Goal: Navigation & Orientation: Find specific page/section

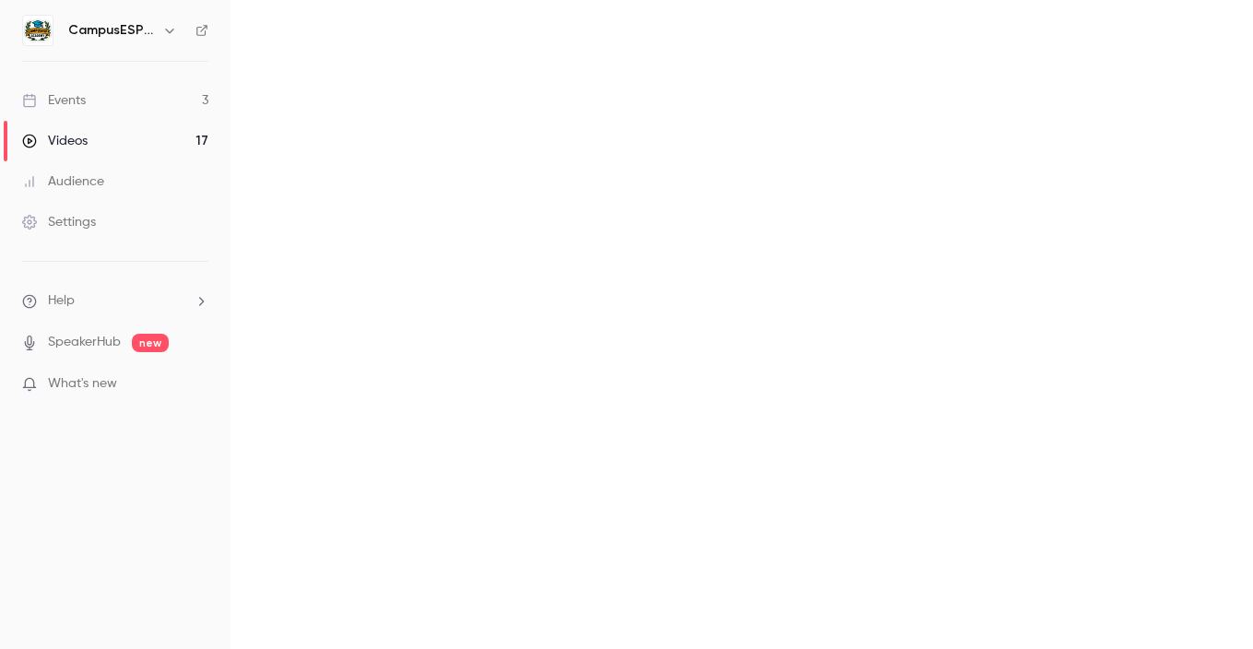
click at [86, 100] on div "Events" at bounding box center [54, 100] width 64 height 18
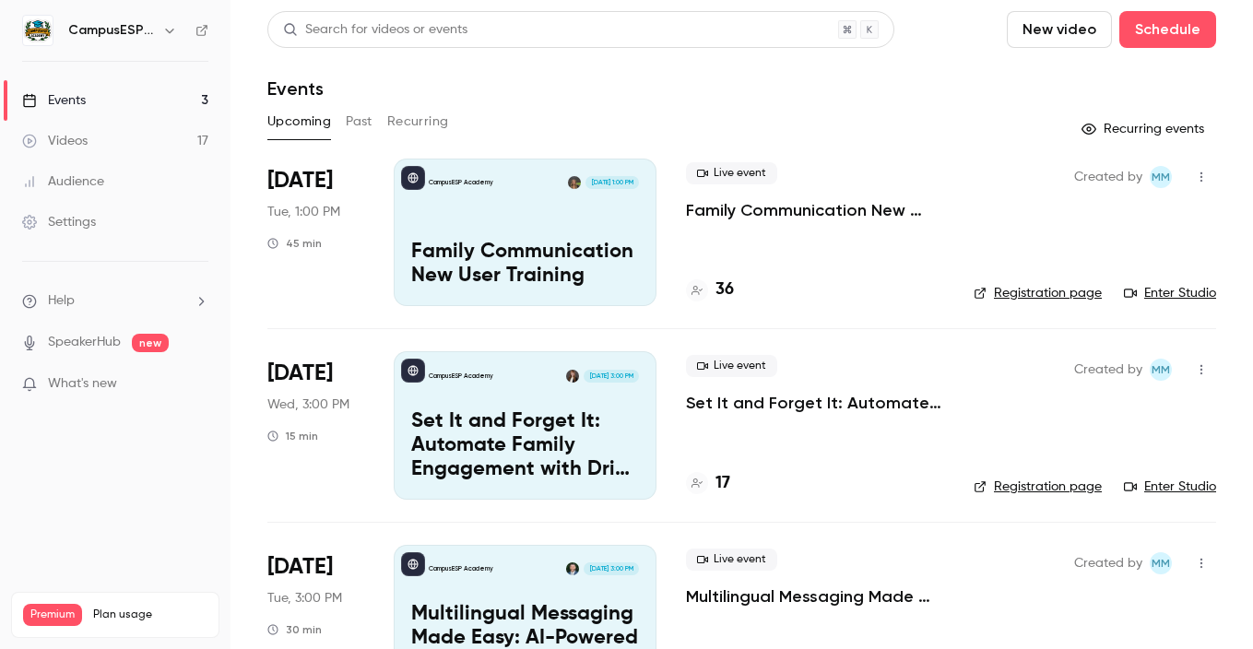
click at [100, 99] on link "Events 3" at bounding box center [115, 100] width 231 height 41
click at [205, 30] on icon at bounding box center [201, 30] width 11 height 11
